Goal: Task Accomplishment & Management: Use online tool/utility

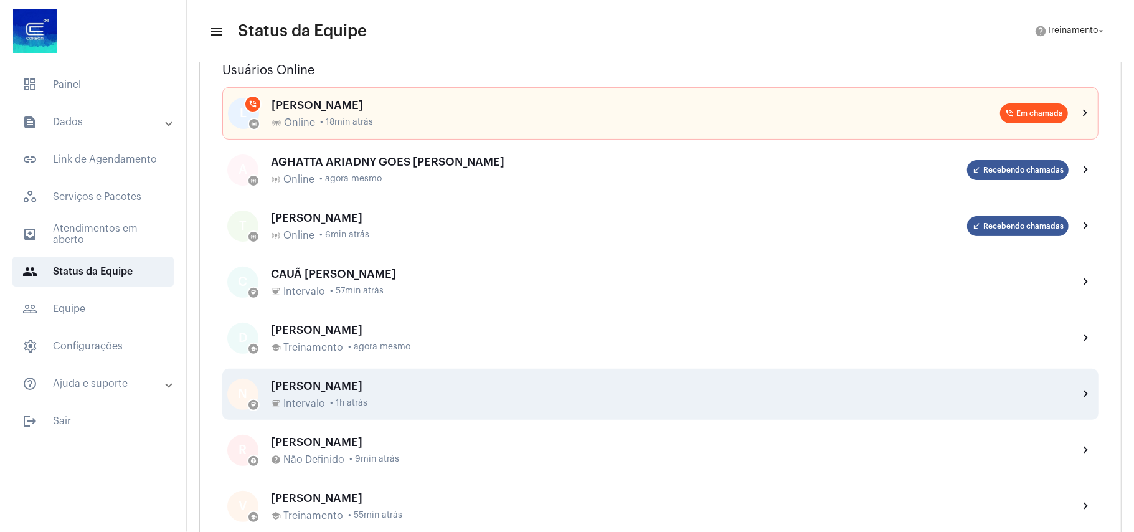
scroll to position [249, 0]
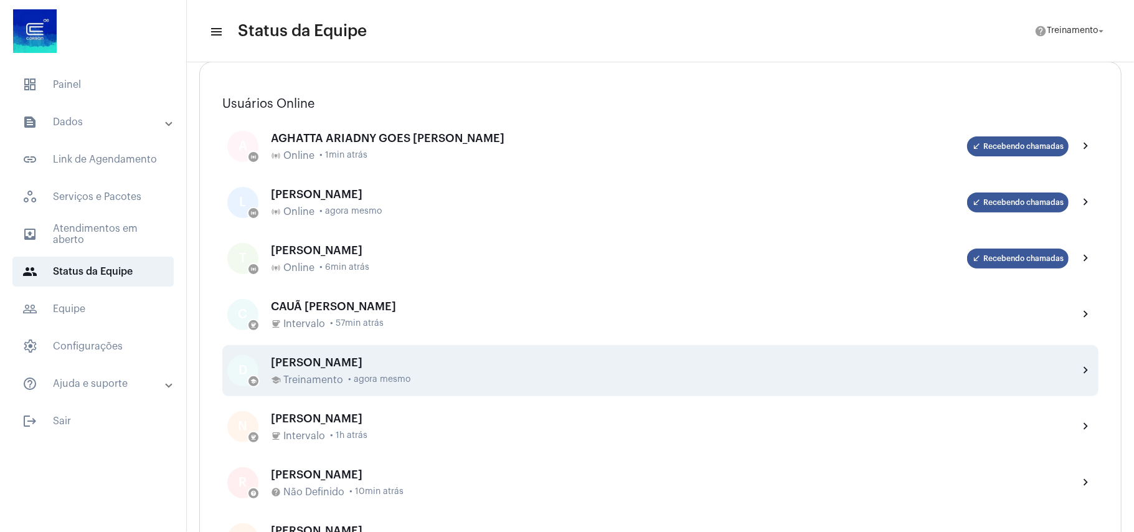
scroll to position [83, 0]
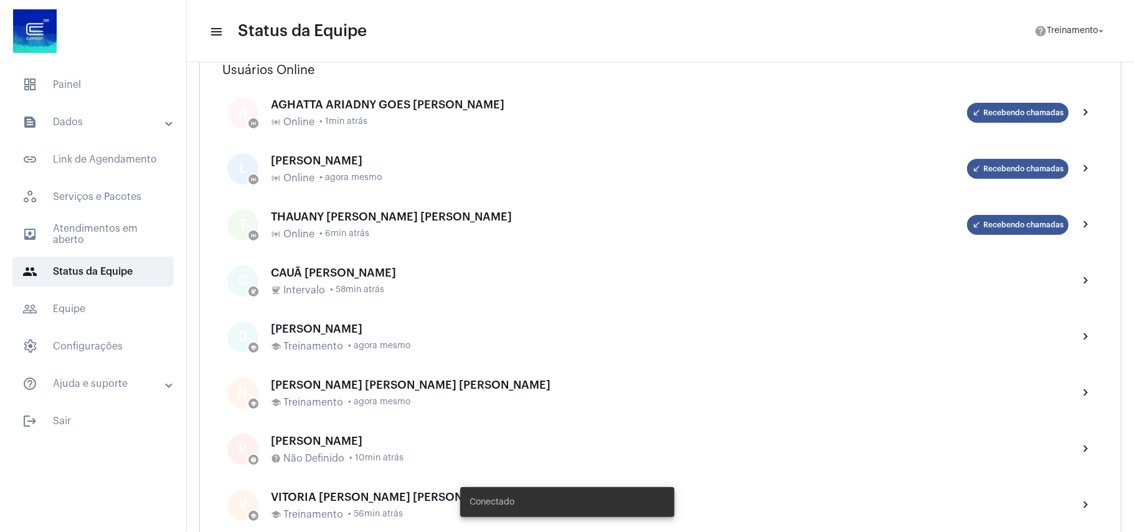
scroll to position [249, 0]
